Goal: Check status: Check status

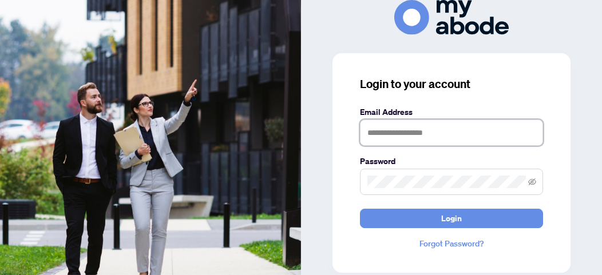
click at [394, 128] on input "text" at bounding box center [451, 133] width 183 height 26
type input "**********"
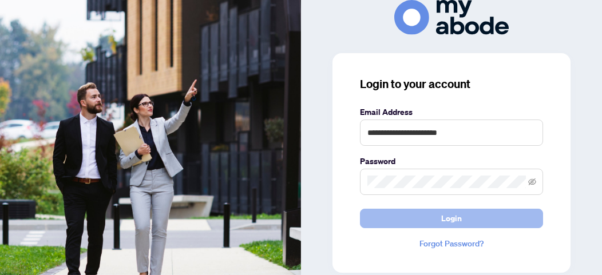
click at [435, 216] on button "Login" at bounding box center [451, 218] width 183 height 19
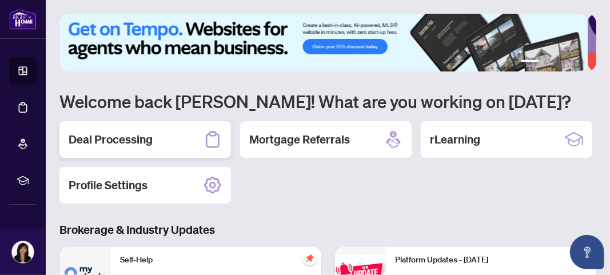
click at [117, 147] on div "Deal Processing" at bounding box center [145, 139] width 172 height 37
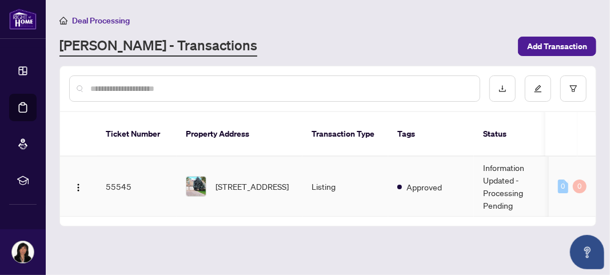
click at [494, 178] on td "Information Updated - Processing Pending" at bounding box center [517, 187] width 86 height 60
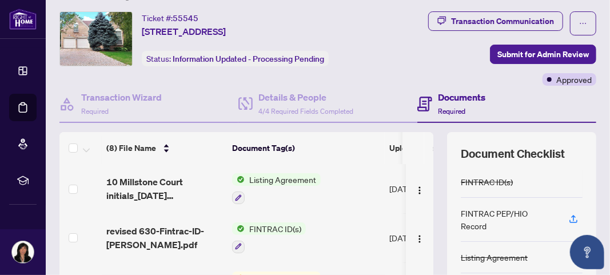
scroll to position [40, 0]
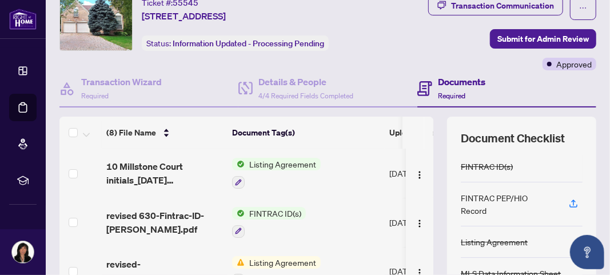
click at [444, 86] on h4 "Documents" at bounding box center [461, 82] width 47 height 14
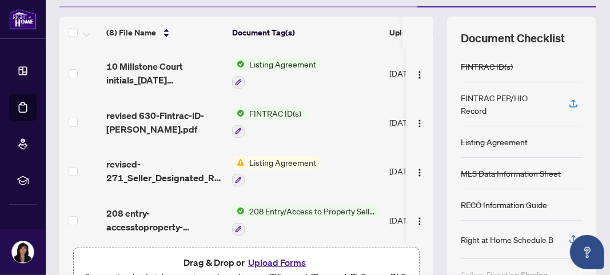
scroll to position [157, 0]
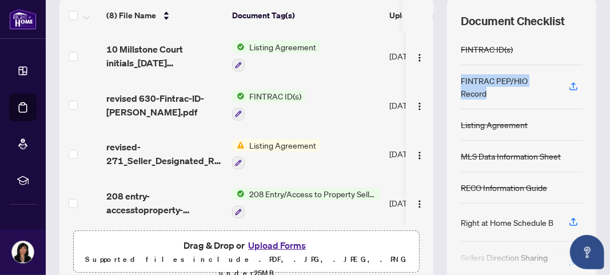
drag, startPoint x: 454, startPoint y: 84, endPoint x: 546, endPoint y: 81, distance: 91.6
click at [546, 81] on div "FINTRAC PEP/HIO Record" at bounding box center [522, 87] width 122 height 44
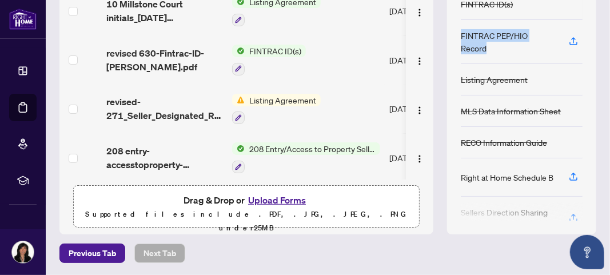
scroll to position [202, 0]
click at [506, 206] on div at bounding box center [522, 212] width 122 height 18
click at [513, 206] on div "Sellers Direction Sharing Substance" at bounding box center [508, 218] width 94 height 25
drag, startPoint x: 543, startPoint y: 200, endPoint x: 460, endPoint y: 206, distance: 83.7
click at [461, 206] on div "FINTRAC ID(s) FINTRAC PEP/HIO Record Listing Agreement MLS Data Information She…" at bounding box center [522, 105] width 122 height 232
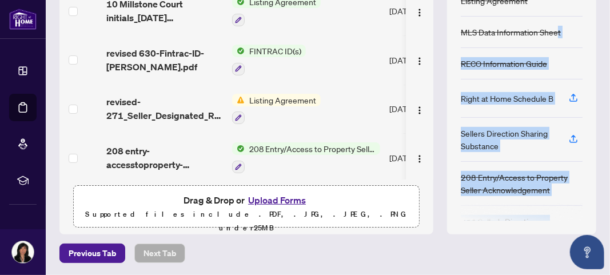
scroll to position [104, 0]
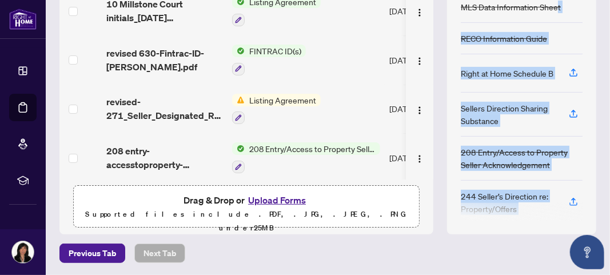
drag, startPoint x: 548, startPoint y: 115, endPoint x: 554, endPoint y: 259, distance: 144.3
click at [555, 261] on main "Deal Processing / View Transaction Transaction saved 9 hours ago Ticket #: 5554…" at bounding box center [328, 137] width 565 height 275
click at [507, 201] on div "244 Seller’s Direction re: Property/Offers" at bounding box center [508, 202] width 94 height 25
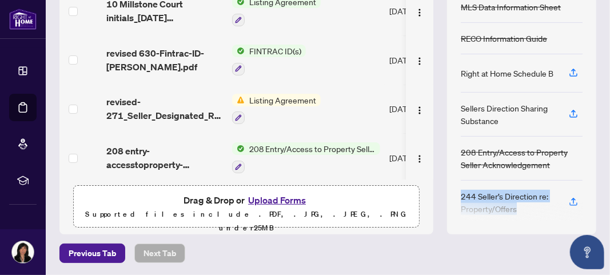
drag, startPoint x: 506, startPoint y: 202, endPoint x: 452, endPoint y: 191, distance: 55.0
click at [461, 191] on div "FINTRAC ID(s) FINTRAC PEP/HIO Record Listing Agreement MLS Data Information She…" at bounding box center [522, 105] width 122 height 232
